Goal: Task Accomplishment & Management: Use online tool/utility

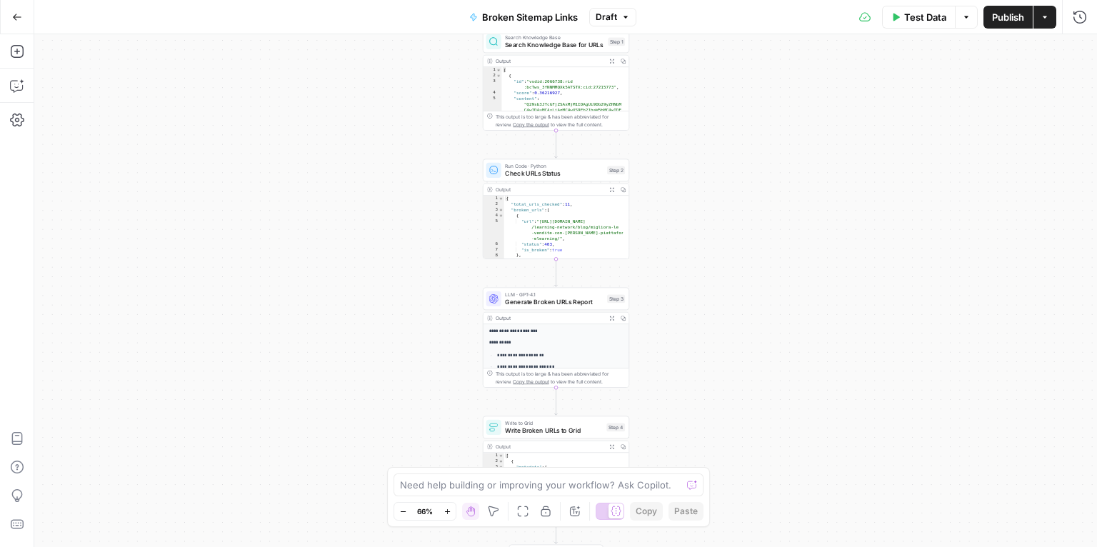
drag, startPoint x: 726, startPoint y: 99, endPoint x: 682, endPoint y: 270, distance: 176.4
click at [682, 270] on div "Workflow Input Settings Inputs Search Knowledge Base Search Knowledge Base for …" at bounding box center [565, 290] width 1063 height 513
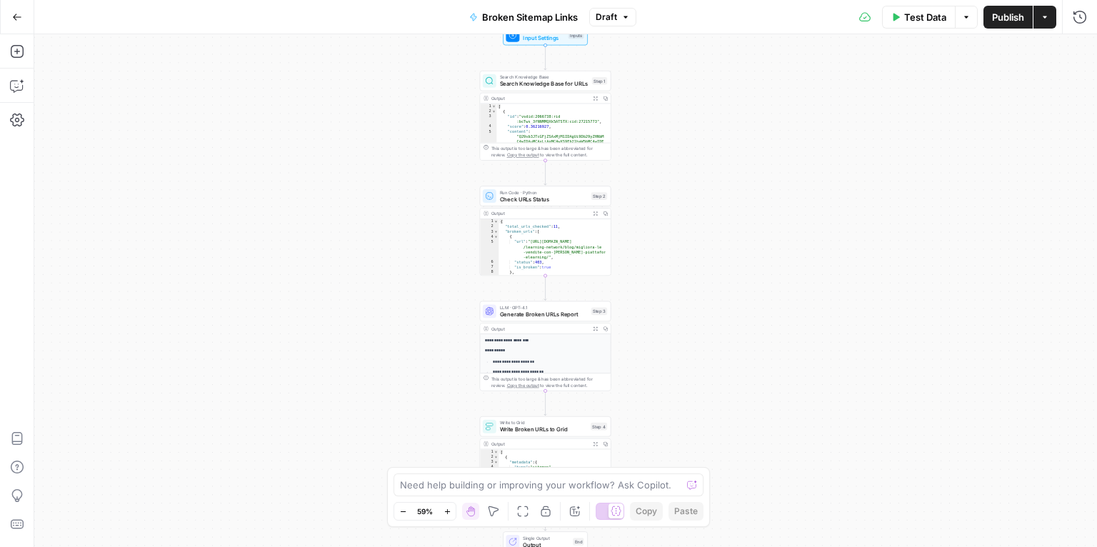
drag, startPoint x: 697, startPoint y: 206, endPoint x: 677, endPoint y: 221, distance: 25.0
click at [677, 221] on div "Workflow Input Settings Inputs Search Knowledge Base Search Knowledge Base for …" at bounding box center [565, 290] width 1063 height 513
click at [17, 15] on icon "button" at bounding box center [17, 17] width 10 height 10
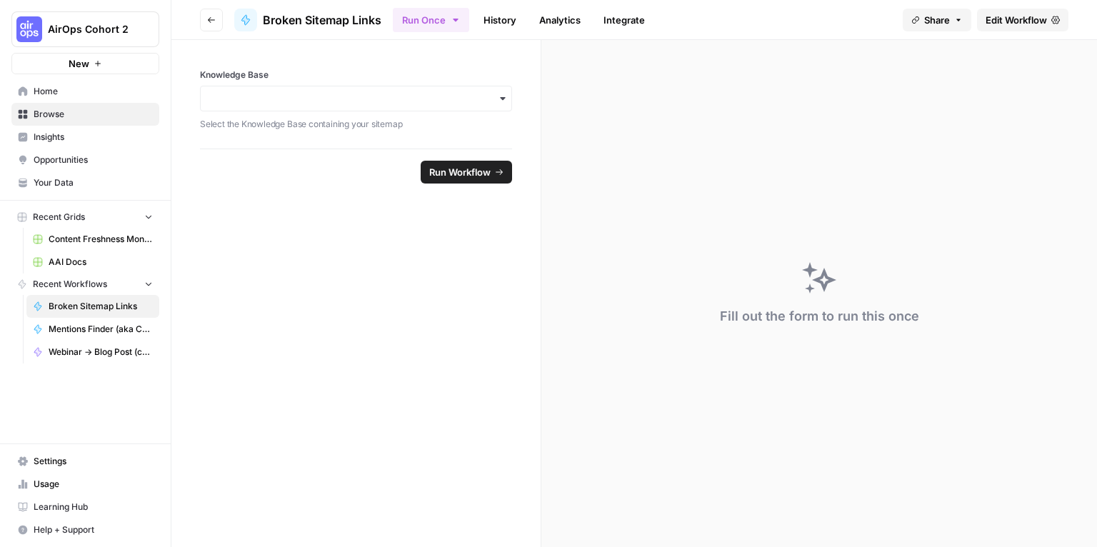
click at [72, 22] on span "AirOps Cohort 2" at bounding box center [91, 29] width 86 height 14
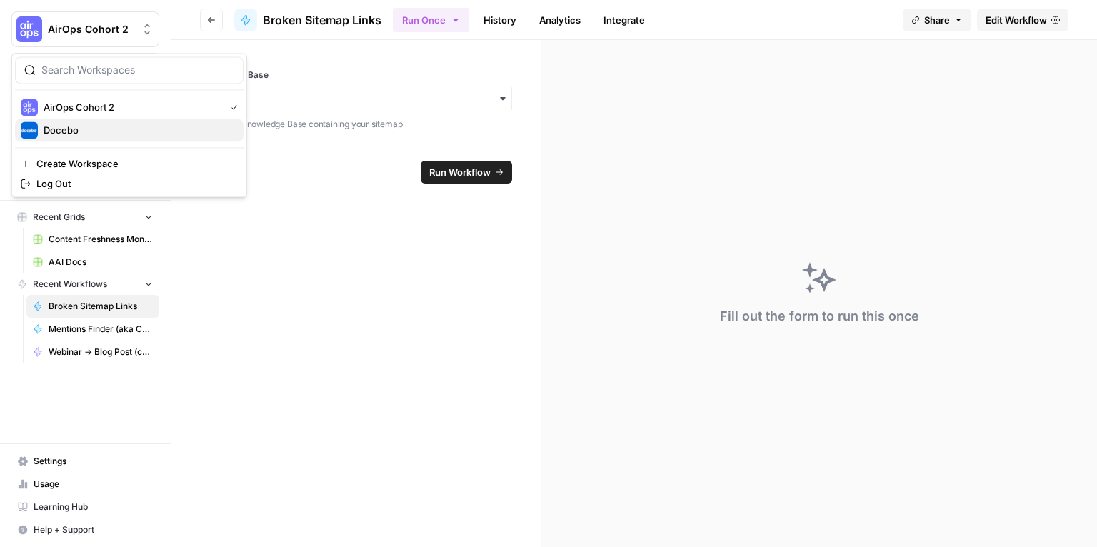
click at [91, 123] on span "Docebo" at bounding box center [138, 130] width 189 height 14
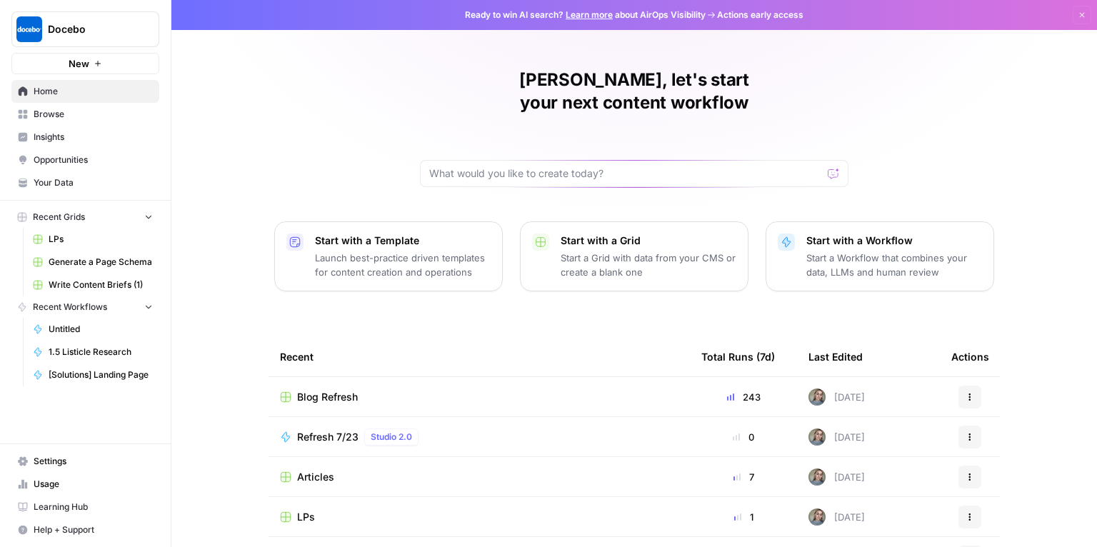
click at [47, 121] on link "Browse" at bounding box center [85, 114] width 148 height 23
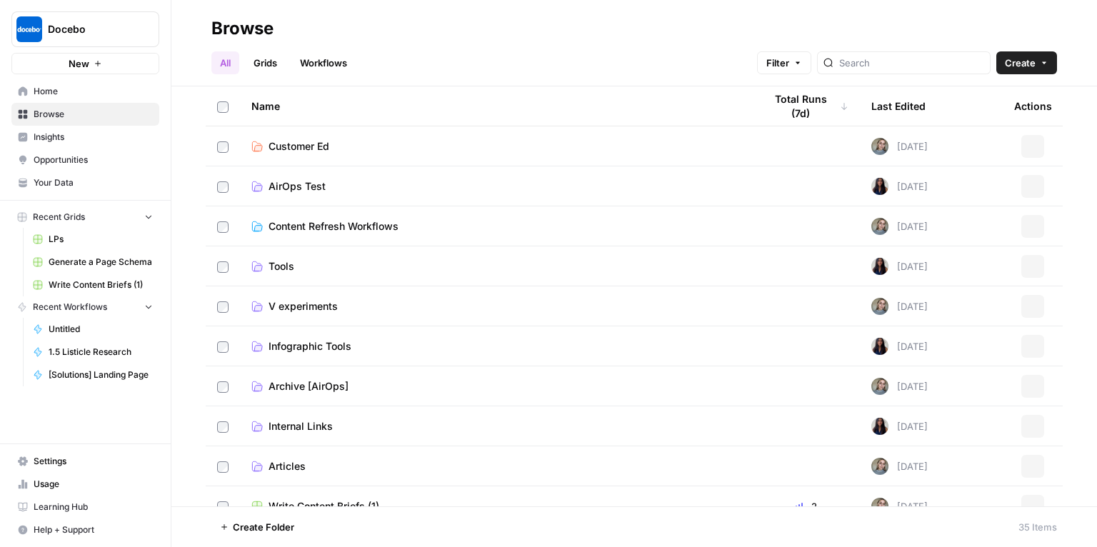
click at [310, 66] on link "Workflows" at bounding box center [323, 62] width 64 height 23
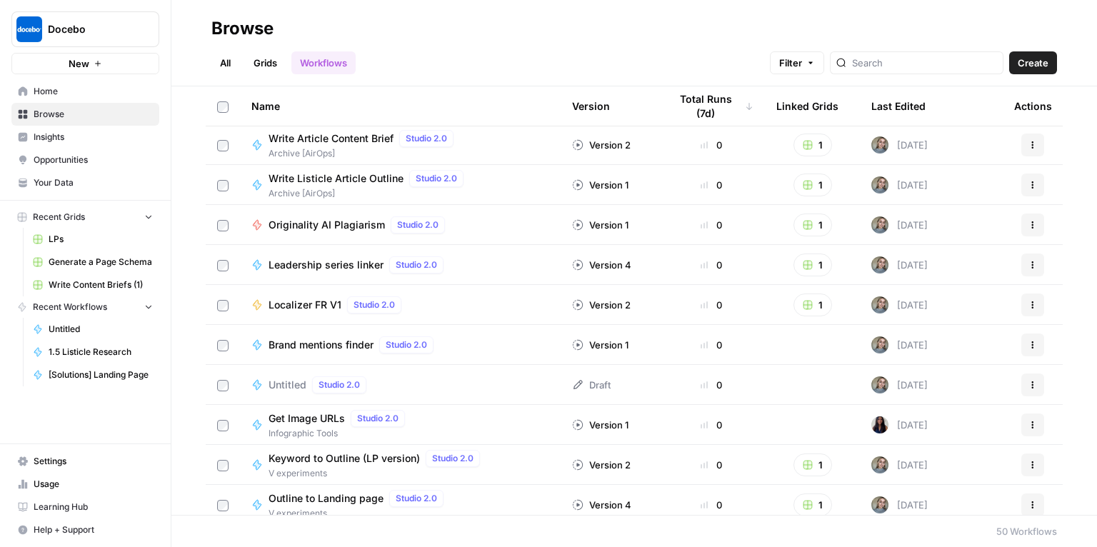
scroll to position [297, 0]
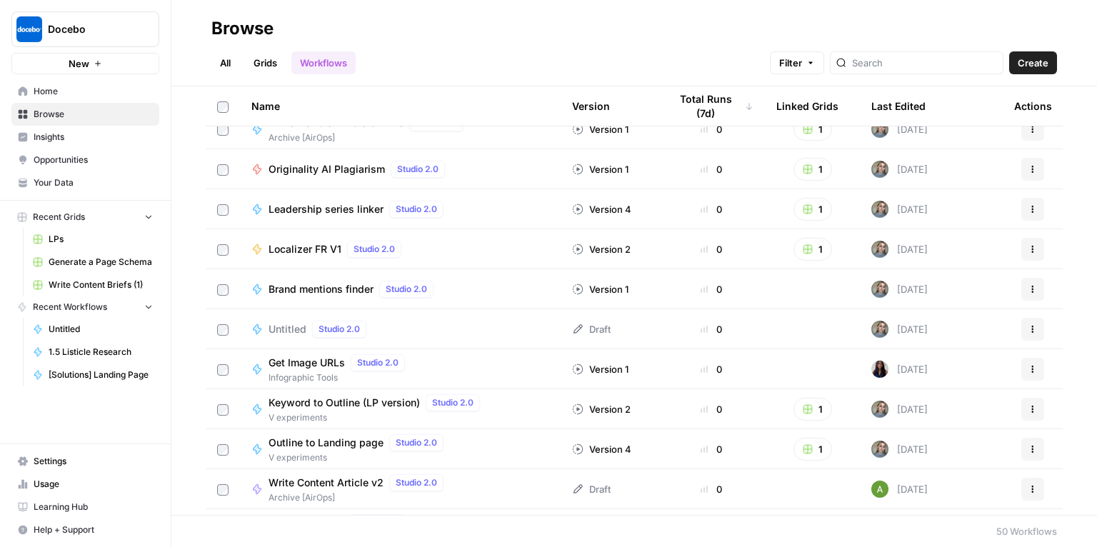
click at [1029, 330] on icon "button" at bounding box center [1033, 329] width 9 height 9
click at [295, 336] on div "Untitled Studio 2.0" at bounding box center [321, 329] width 104 height 17
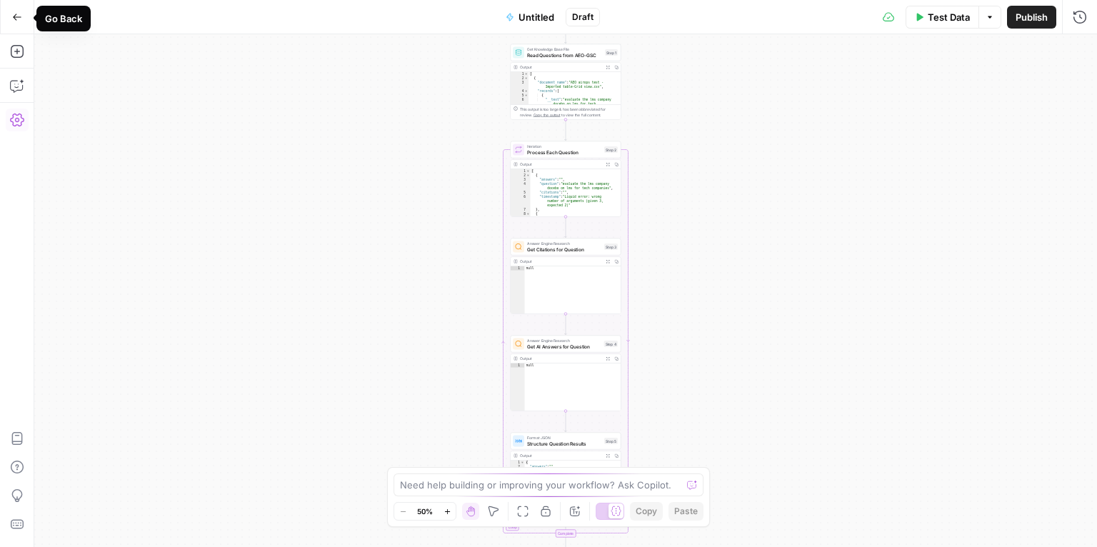
click at [19, 20] on icon "button" at bounding box center [17, 17] width 10 height 10
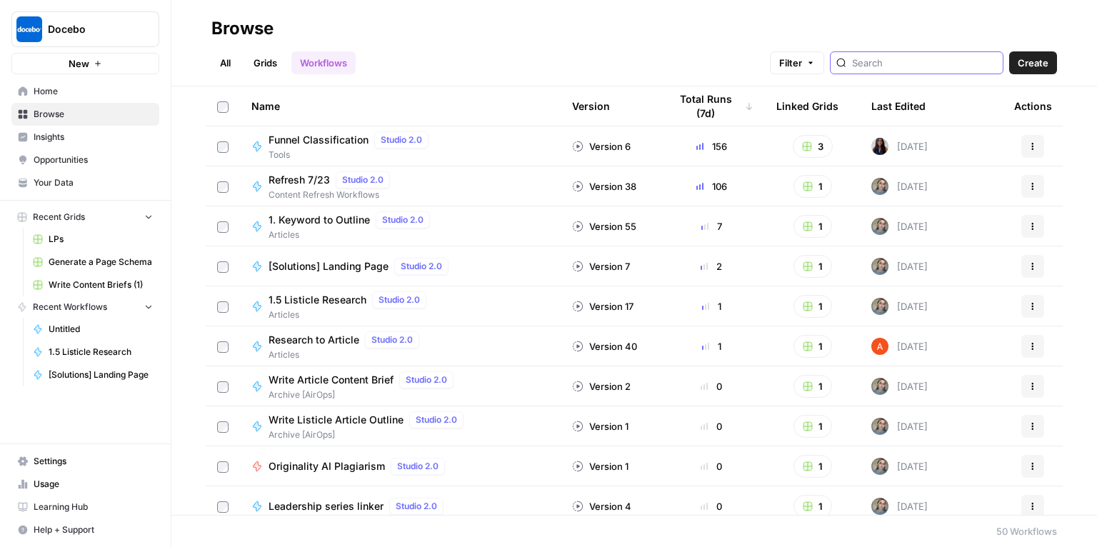
click at [898, 69] on input "search" at bounding box center [924, 63] width 145 height 14
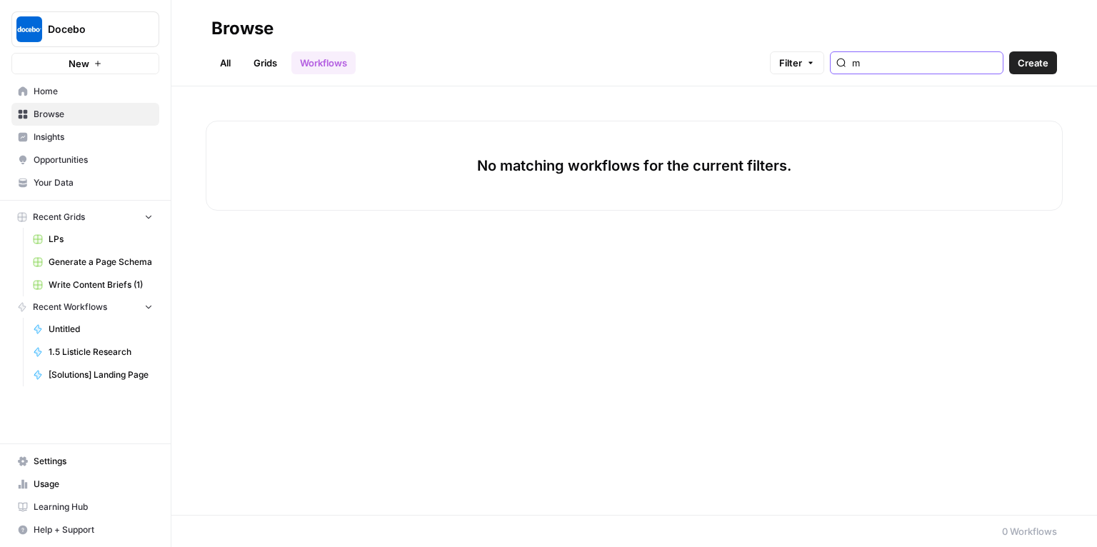
type input "m"
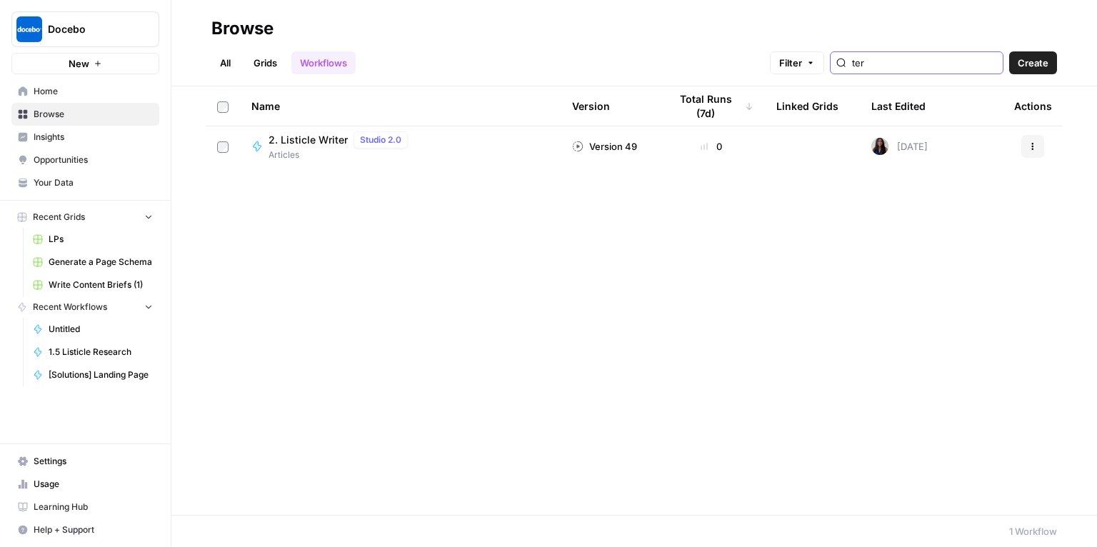
type input "ter"
click at [311, 141] on span "2. Listicle Writer" at bounding box center [308, 140] width 79 height 14
click at [63, 90] on span "Home" at bounding box center [93, 91] width 119 height 13
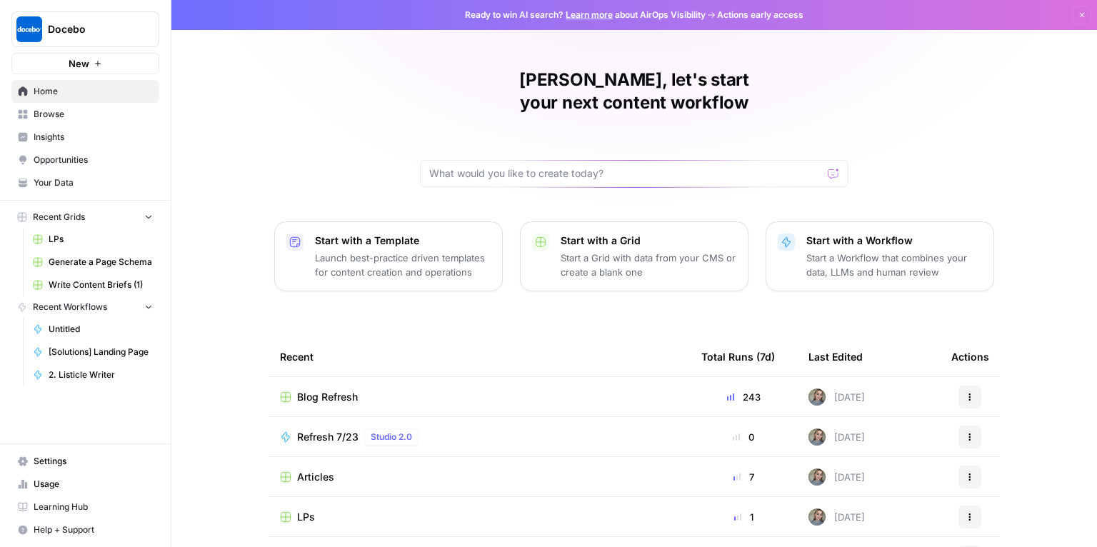
click at [309, 470] on span "Articles" at bounding box center [315, 477] width 37 height 14
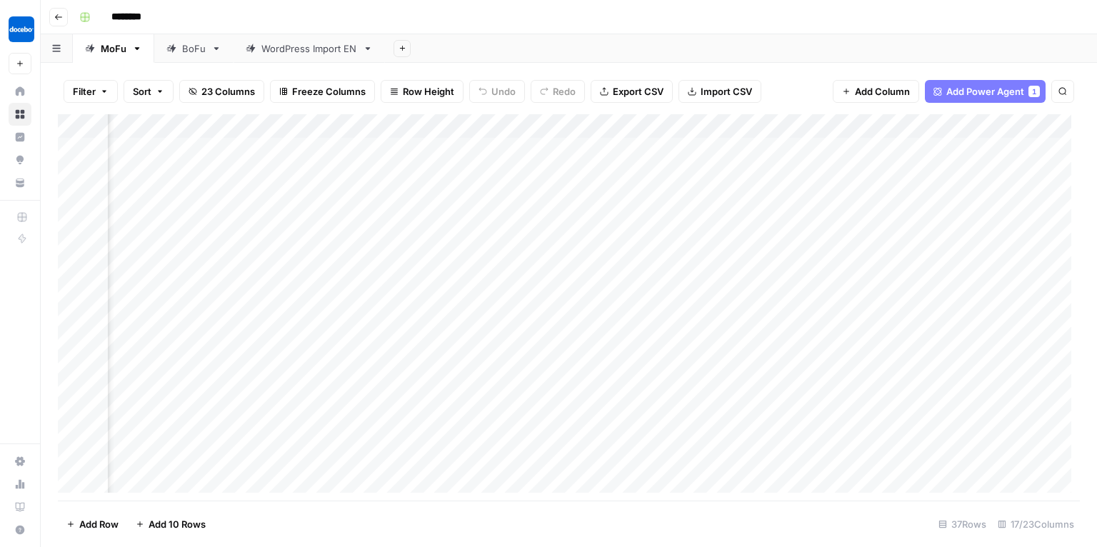
scroll to position [0, 94]
click at [503, 121] on div "Add Column" at bounding box center [569, 307] width 1022 height 387
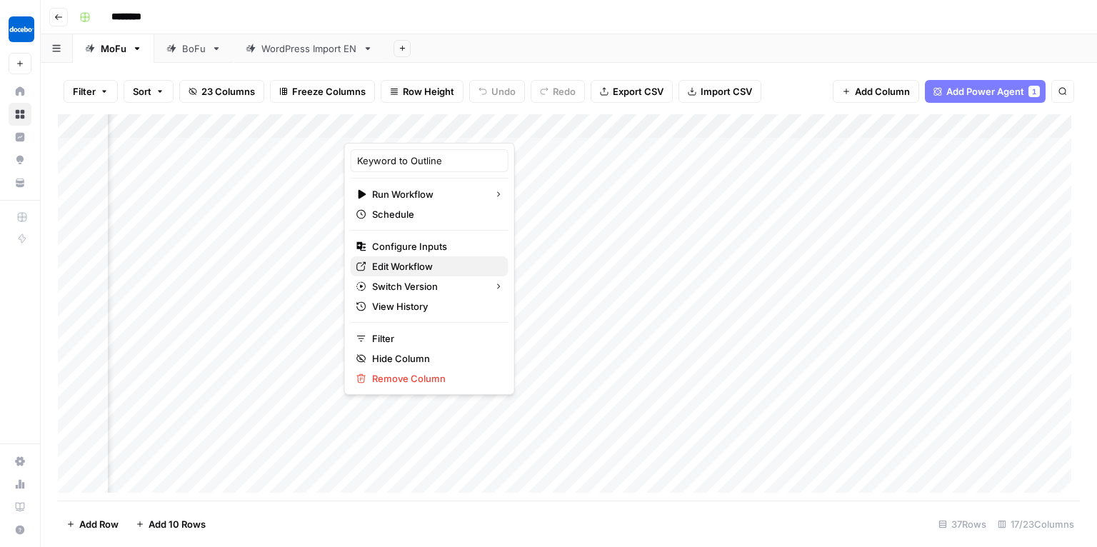
click at [367, 269] on div "Edit Workflow" at bounding box center [429, 266] width 146 height 14
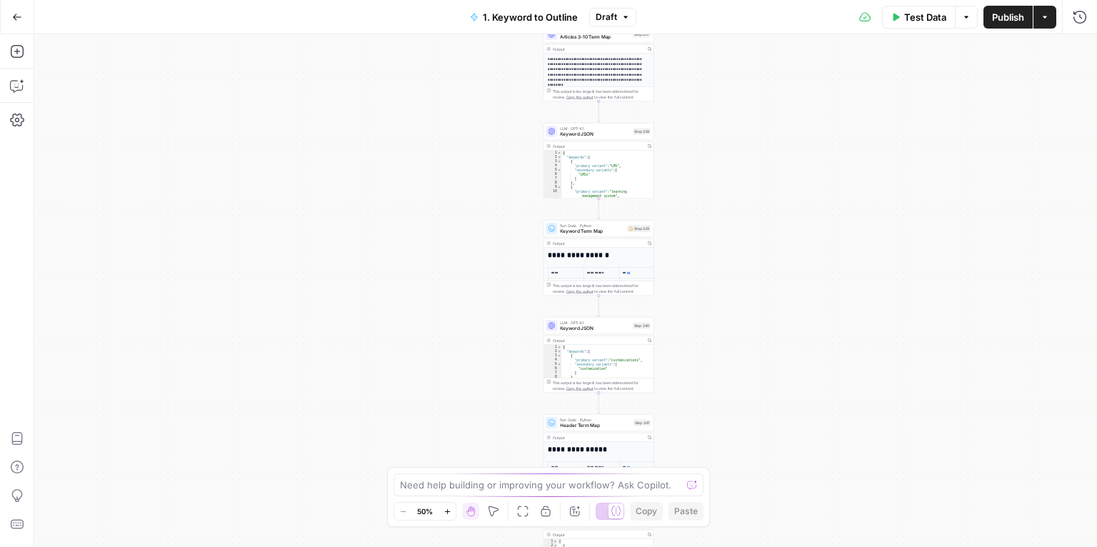
click at [771, 206] on div "true false Workflow Input Settings Inputs Run Code · Python Get SERP Parameters…" at bounding box center [565, 290] width 1063 height 513
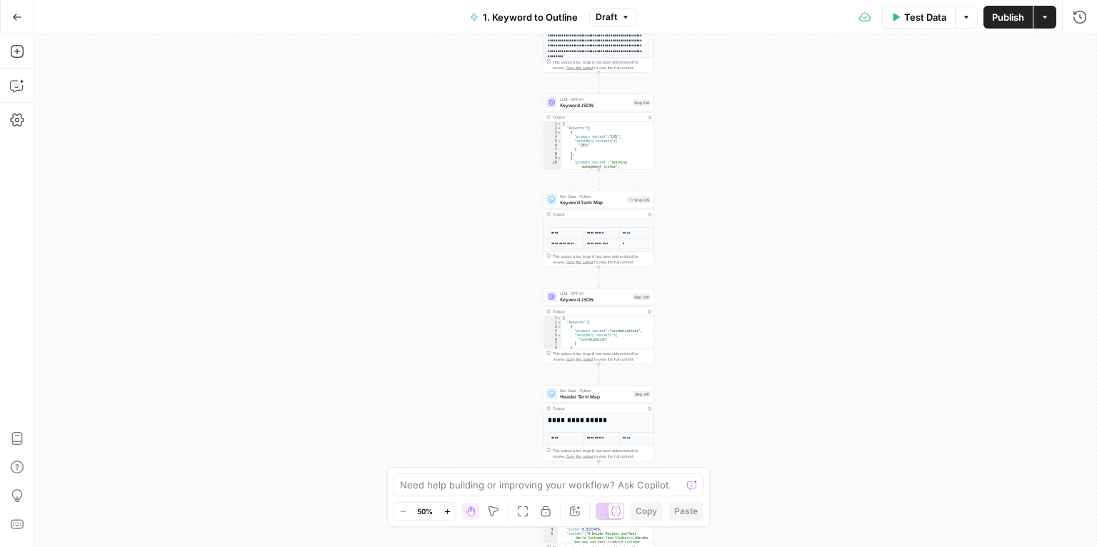
scroll to position [29, 0]
click at [605, 203] on span "Keyword Term Map" at bounding box center [592, 202] width 64 height 7
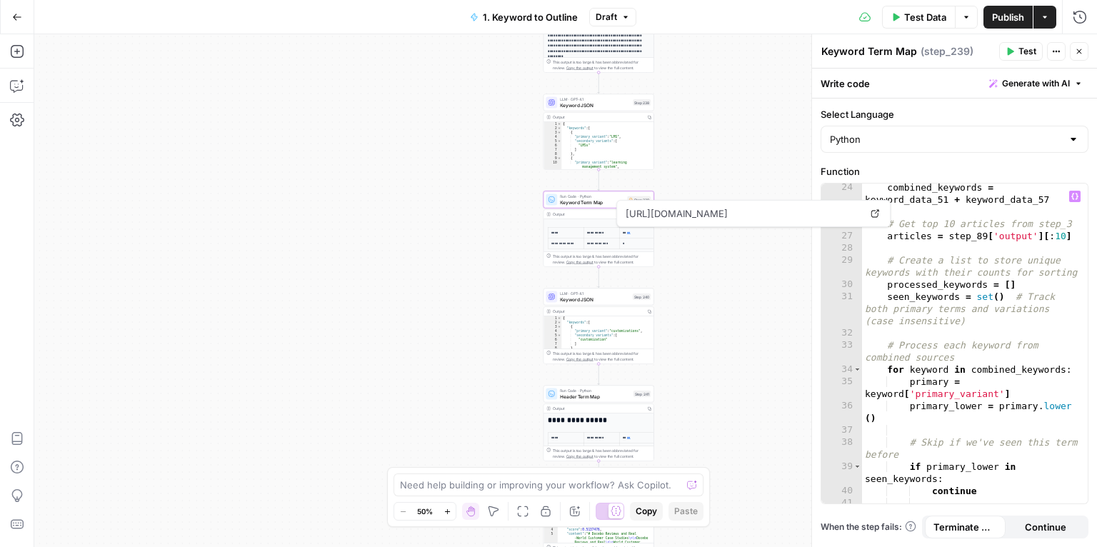
scroll to position [431, 0]
click at [701, 293] on div "true false Workflow Input Settings Inputs Run Code · Python Get SERP Parameters…" at bounding box center [565, 290] width 1063 height 513
click at [1086, 49] on button "Close" at bounding box center [1079, 51] width 19 height 19
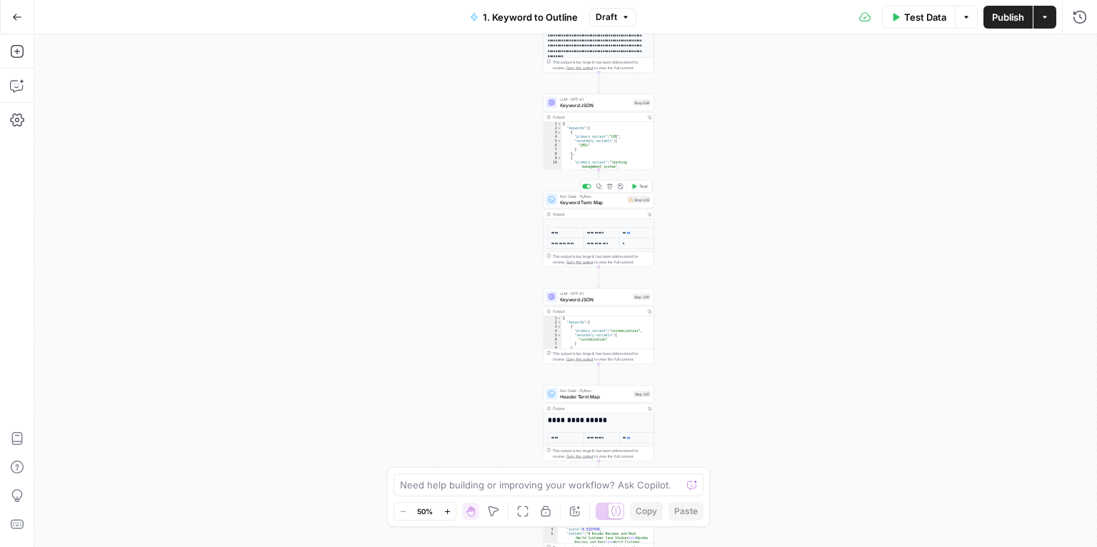
click at [601, 204] on span "Keyword Term Map" at bounding box center [592, 202] width 64 height 7
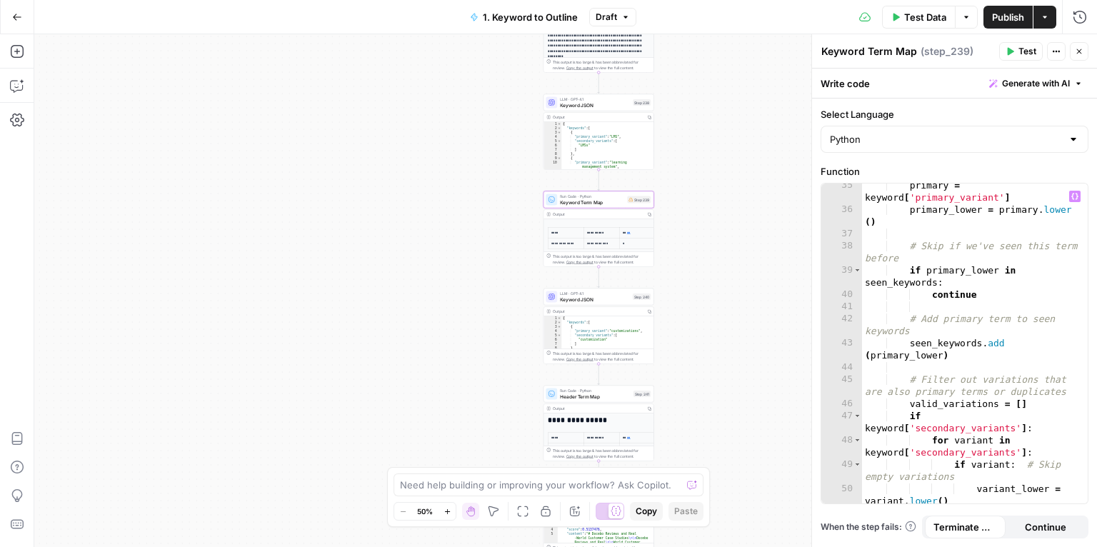
scroll to position [0, 0]
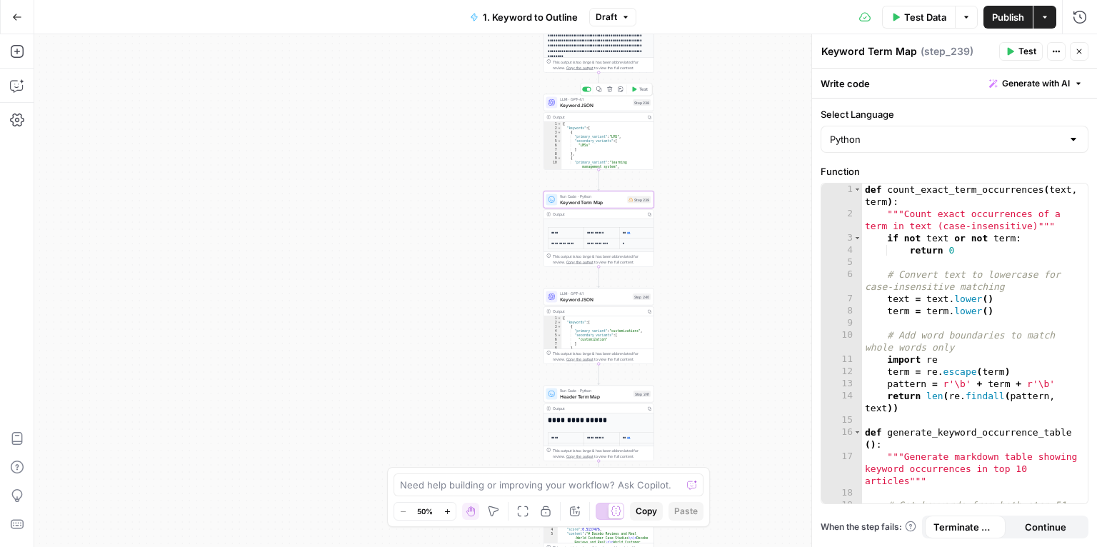
click at [598, 104] on span "Keyword JSON" at bounding box center [595, 104] width 70 height 7
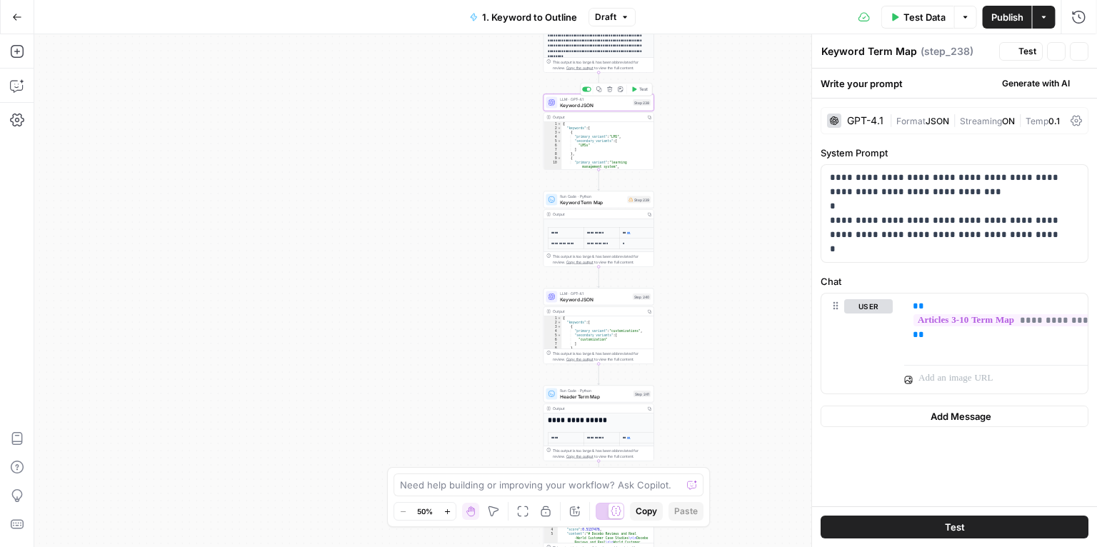
type textarea "Keyword JSON"
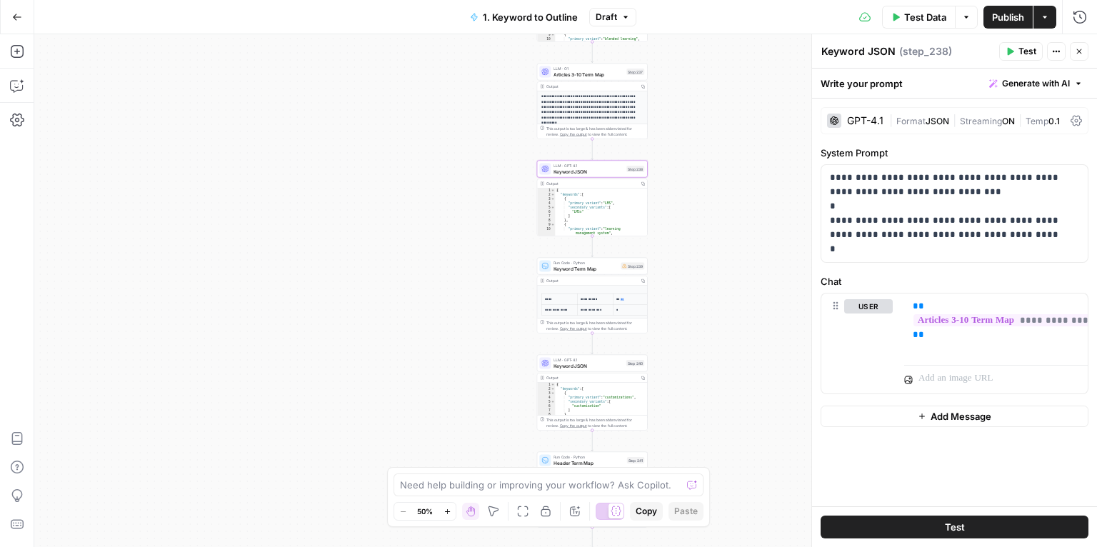
drag, startPoint x: 749, startPoint y: 136, endPoint x: 739, endPoint y: 207, distance: 71.3
click at [740, 208] on div "true false Workflow Input Settings Inputs Run Code · Python Get SERP Parameters…" at bounding box center [565, 290] width 1063 height 513
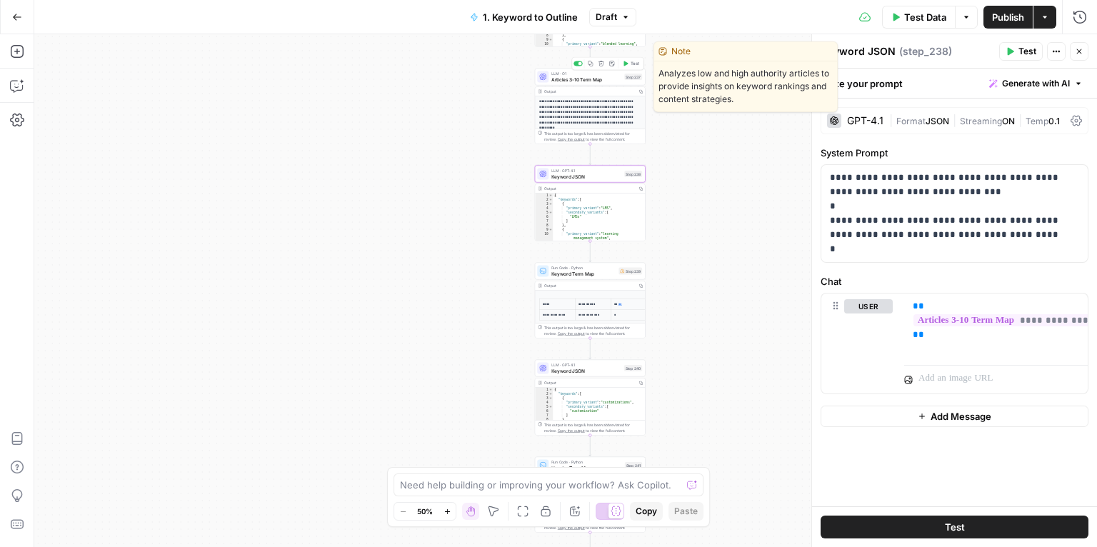
click at [611, 79] on span "Articles 3-10 Term Map" at bounding box center [586, 79] width 70 height 7
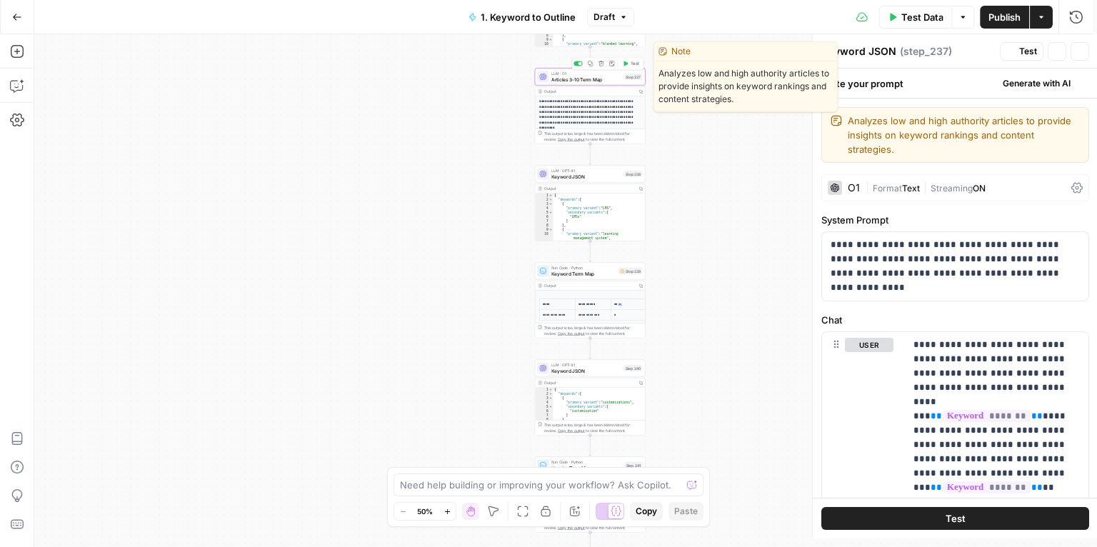
type textarea "Articles 3-10 Term Map"
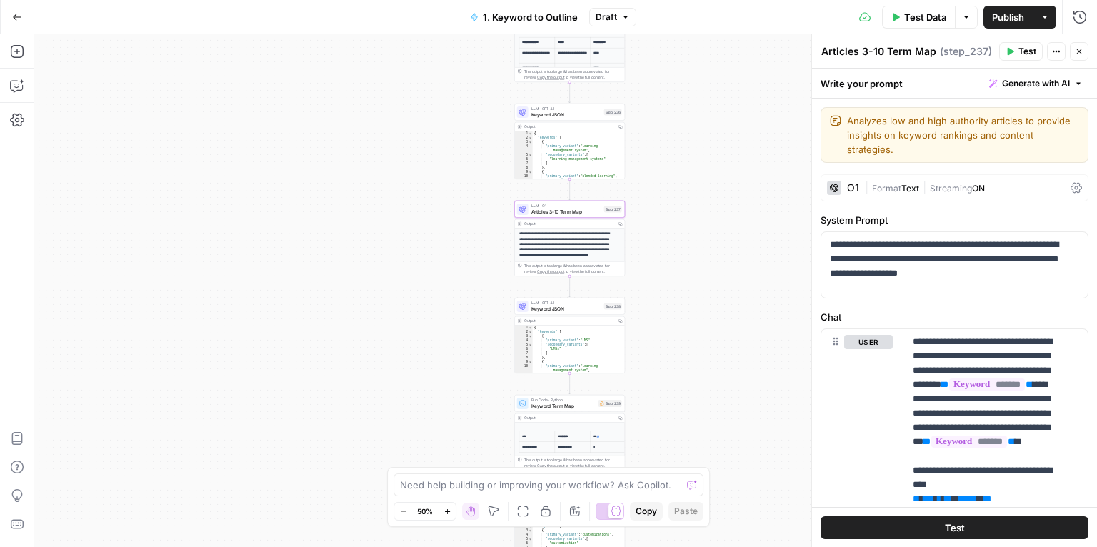
drag, startPoint x: 766, startPoint y: 114, endPoint x: 764, endPoint y: 200, distance: 86.5
click at [764, 200] on div "true false Workflow Input Settings Inputs Run Code · Python Get SERP Parameters…" at bounding box center [565, 290] width 1063 height 513
